Goal: Task Accomplishment & Management: Use online tool/utility

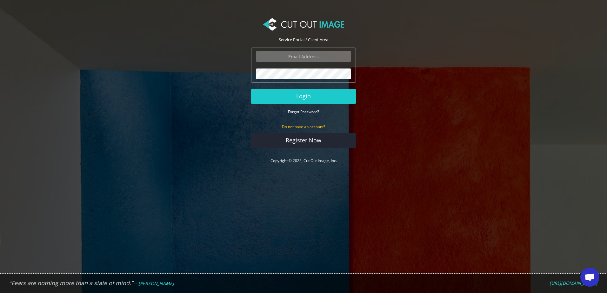
click at [308, 55] on input "email" at bounding box center [303, 56] width 95 height 11
type input "[EMAIL_ADDRESS][DOMAIN_NAME]"
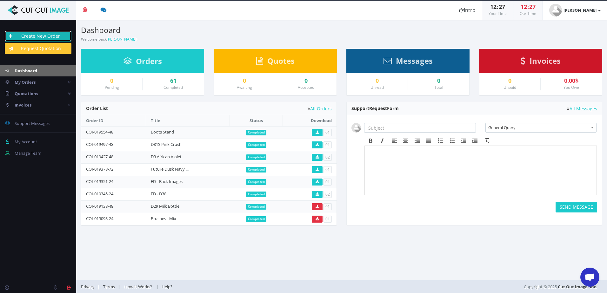
click at [43, 39] on link "Create New Order" at bounding box center [38, 36] width 67 height 11
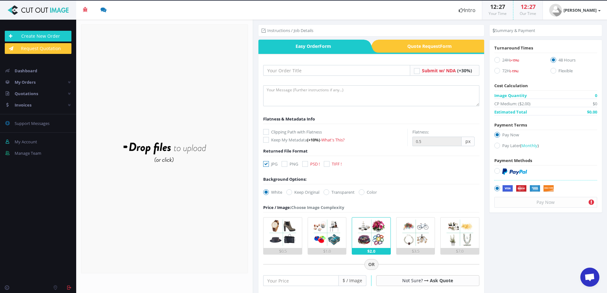
click at [155, 144] on div "Drop files here to upload" at bounding box center [164, 148] width 136 height 39
